Goal: Transaction & Acquisition: Purchase product/service

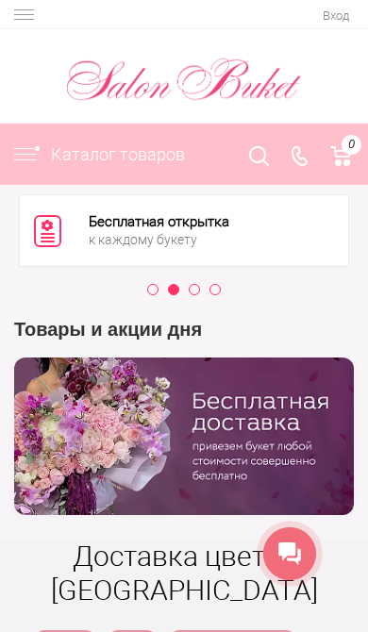
click at [193, 294] on button "3" at bounding box center [199, 294] width 19 height 19
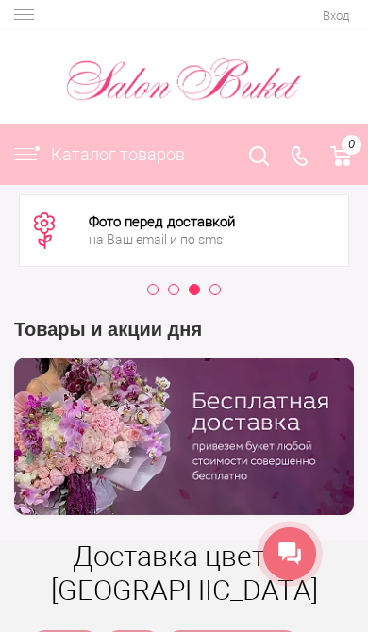
click at [221, 285] on button "4" at bounding box center [219, 294] width 19 height 19
click at [149, 295] on button "1" at bounding box center [157, 294] width 19 height 19
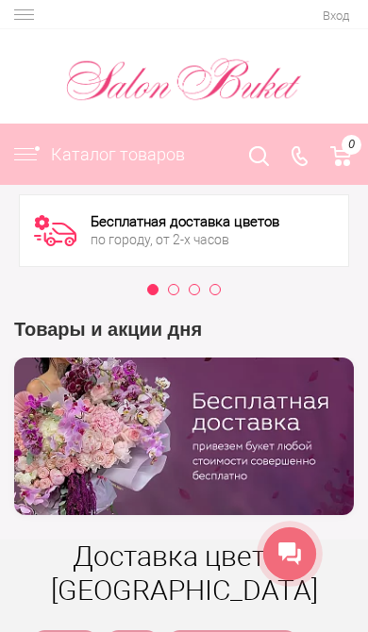
click at [179, 296] on button "2" at bounding box center [178, 294] width 19 height 19
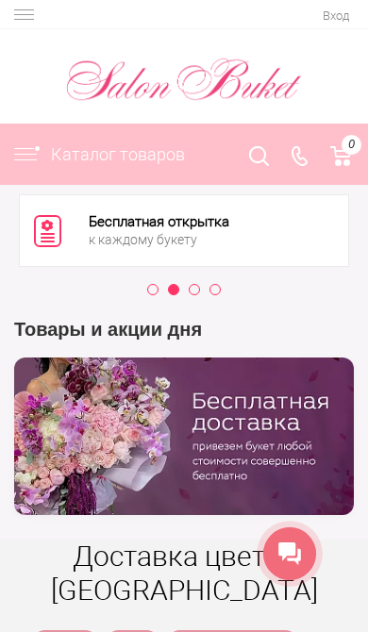
click at [200, 294] on button "3" at bounding box center [199, 294] width 19 height 19
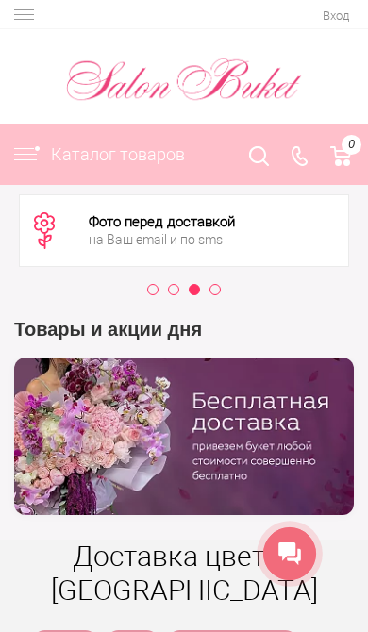
click at [35, 158] on img at bounding box center [31, 154] width 40 height 17
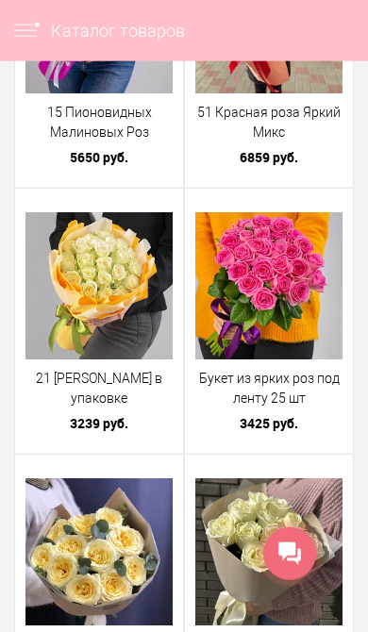
scroll to position [4456, 0]
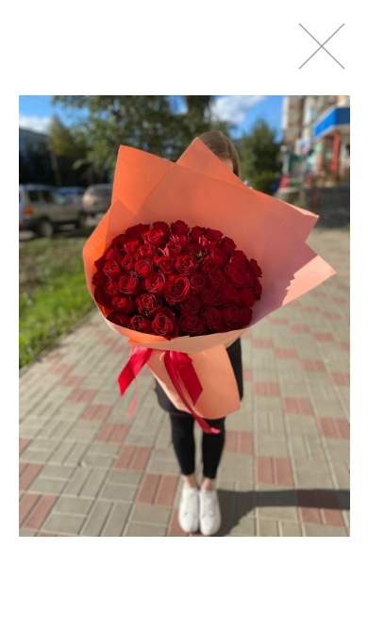
click at [341, 68] on div at bounding box center [184, 316] width 368 height 632
click at [321, 62] on link at bounding box center [321, 46] width 47 height 47
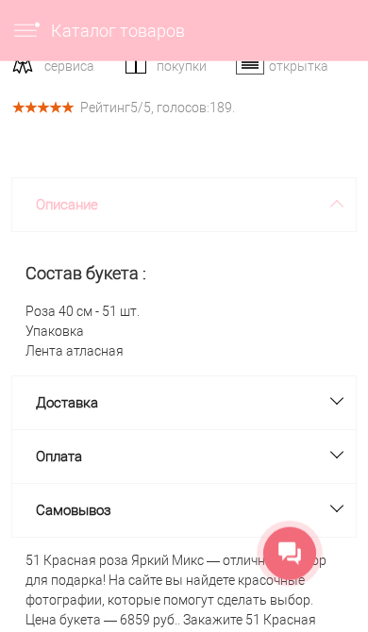
scroll to position [1045, 0]
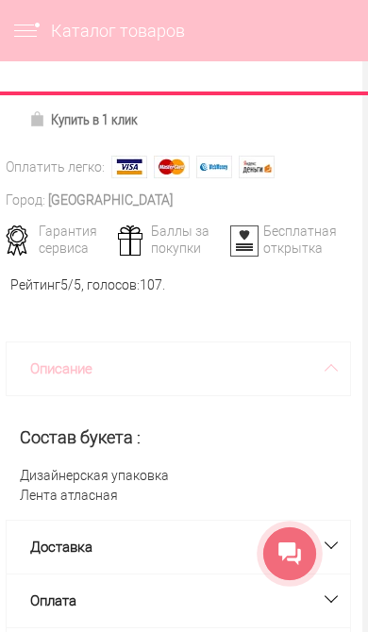
scroll to position [723, 6]
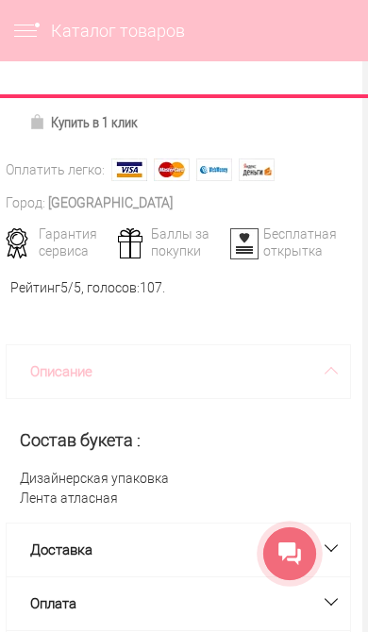
click at [335, 379] on div "Описание" at bounding box center [178, 371] width 345 height 55
click at [333, 377] on div "Описание" at bounding box center [178, 371] width 345 height 55
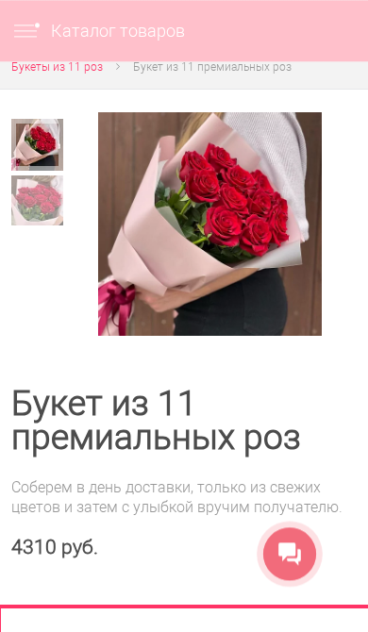
scroll to position [13, 1]
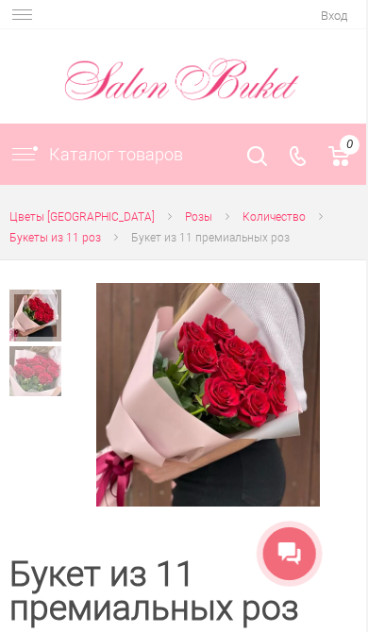
click at [47, 375] on img at bounding box center [35, 372] width 52 height 52
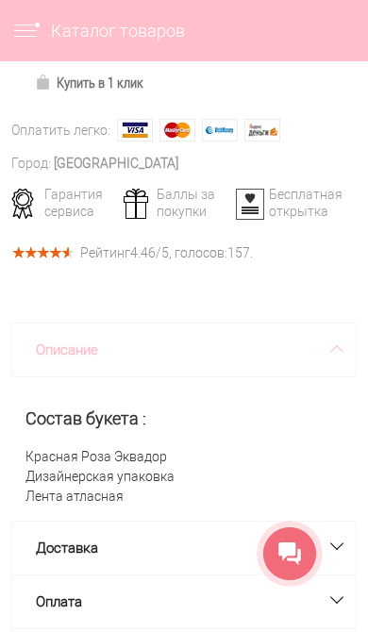
click at [339, 521] on div "Доставка" at bounding box center [183, 548] width 345 height 55
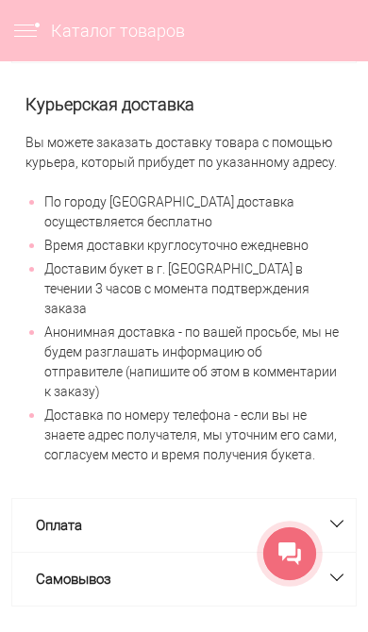
click at [334, 498] on div "Оплата" at bounding box center [183, 525] width 345 height 55
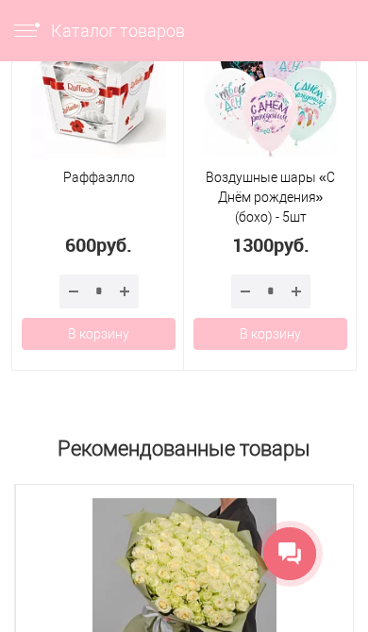
scroll to position [1949, 0]
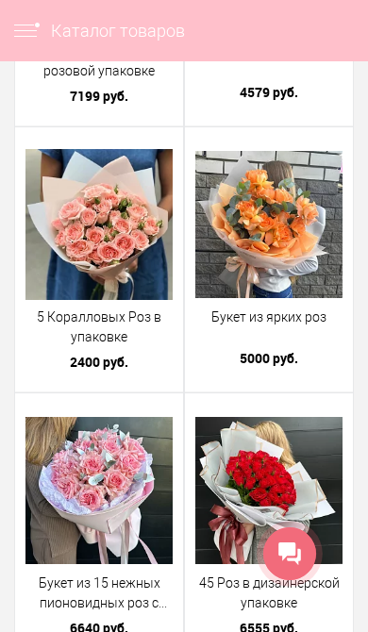
scroll to position [2070, 0]
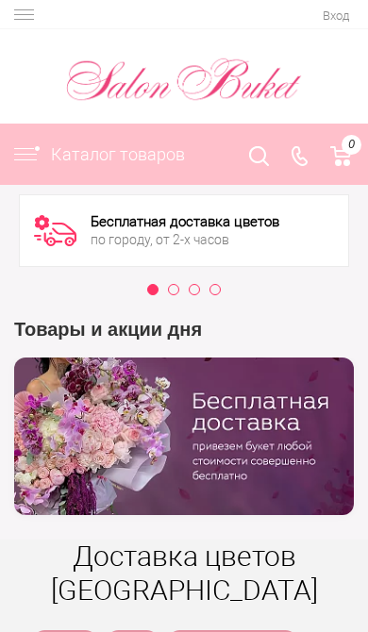
click at [176, 286] on button "2" at bounding box center [178, 294] width 19 height 19
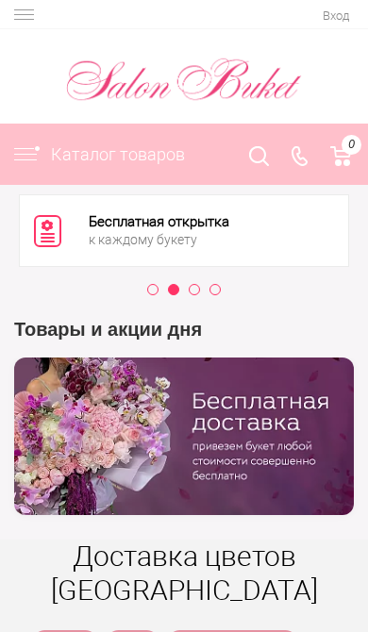
click at [198, 291] on button "3" at bounding box center [199, 294] width 19 height 19
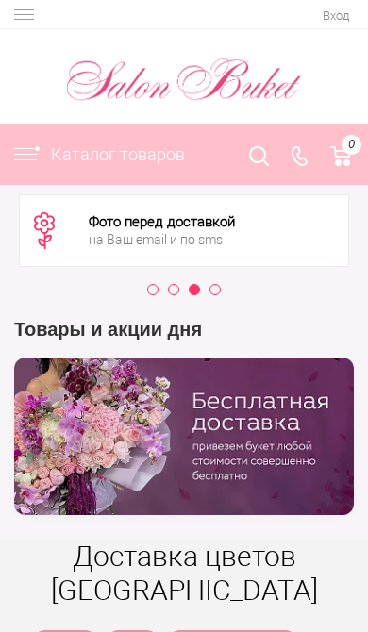
click at [219, 286] on button "4" at bounding box center [219, 294] width 19 height 19
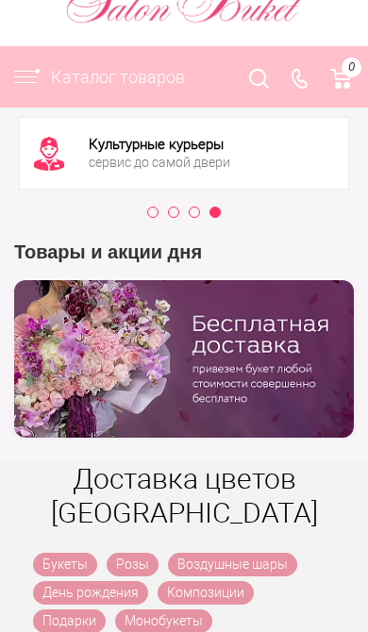
scroll to position [156, 0]
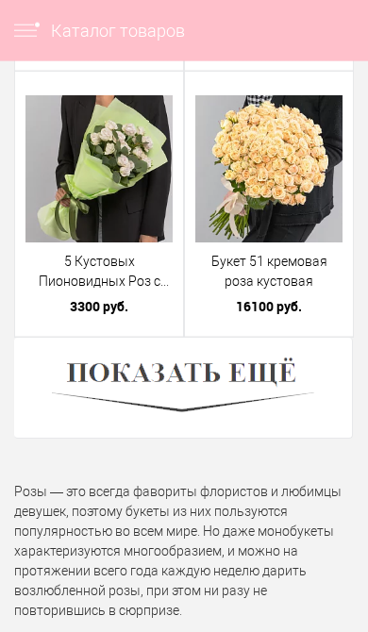
scroll to position [6442, 0]
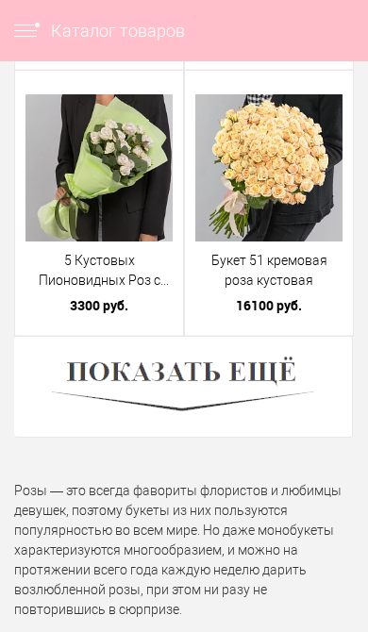
click at [266, 383] on img at bounding box center [183, 387] width 262 height 72
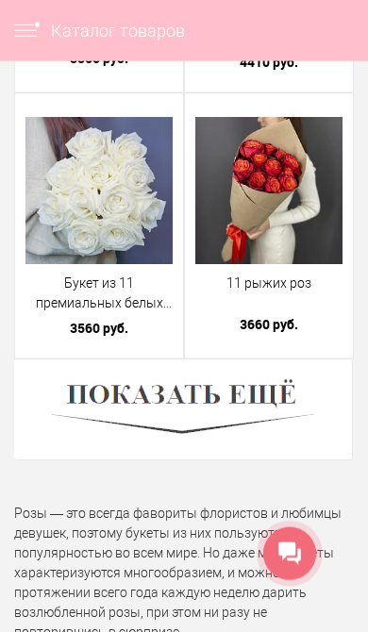
scroll to position [12805, 0]
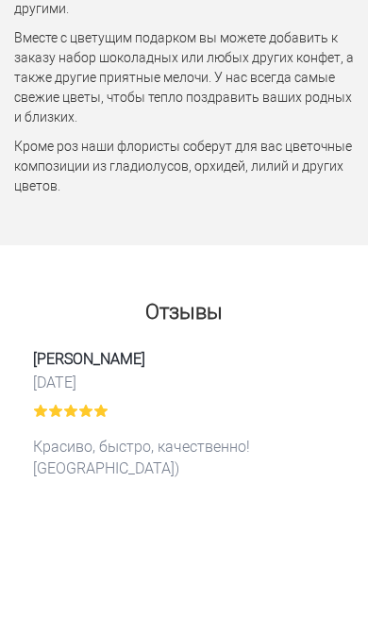
scroll to position [7992, 0]
